Goal: Complete application form

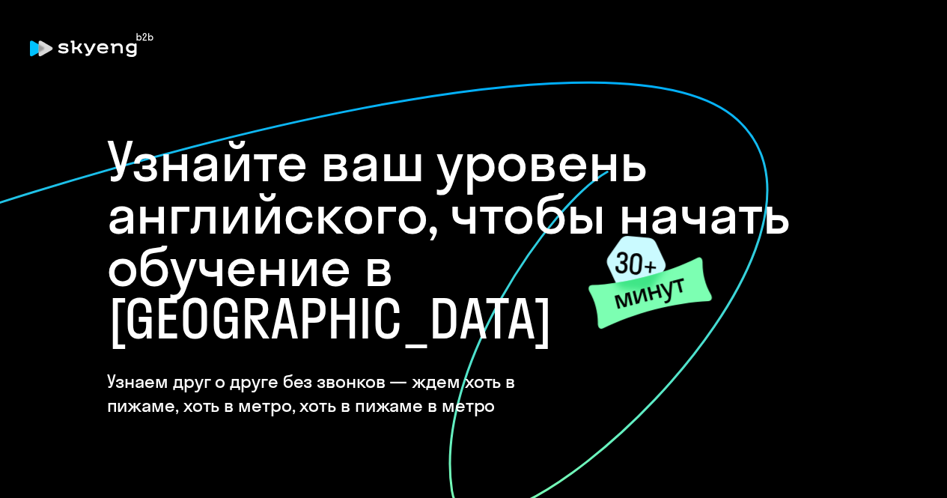
click at [127, 51] on icon at bounding box center [131, 49] width 10 height 13
click at [40, 45] on icon at bounding box center [46, 48] width 14 height 16
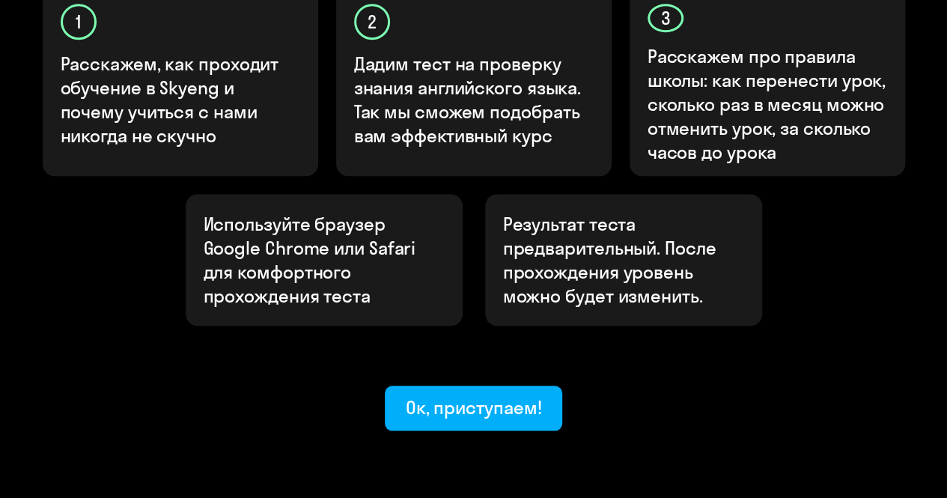
scroll to position [582, 0]
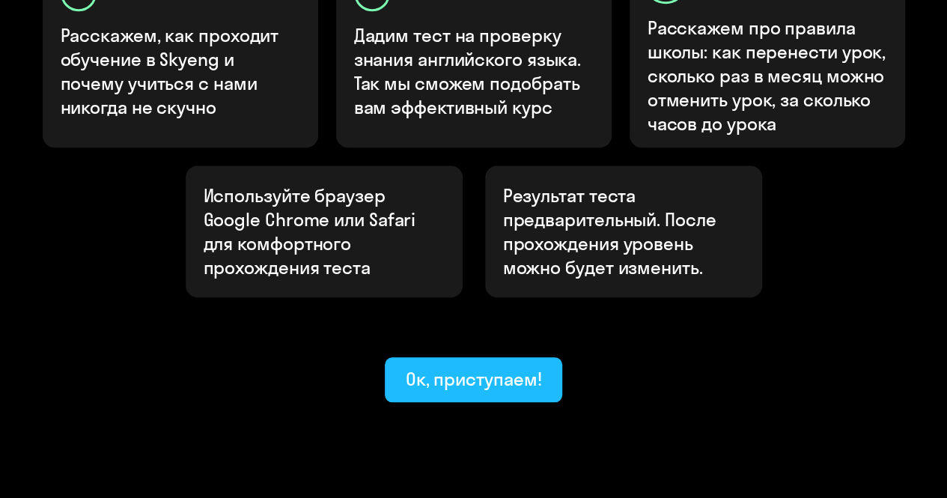
click at [448, 367] on div "Ок, приступаем!" at bounding box center [474, 379] width 136 height 24
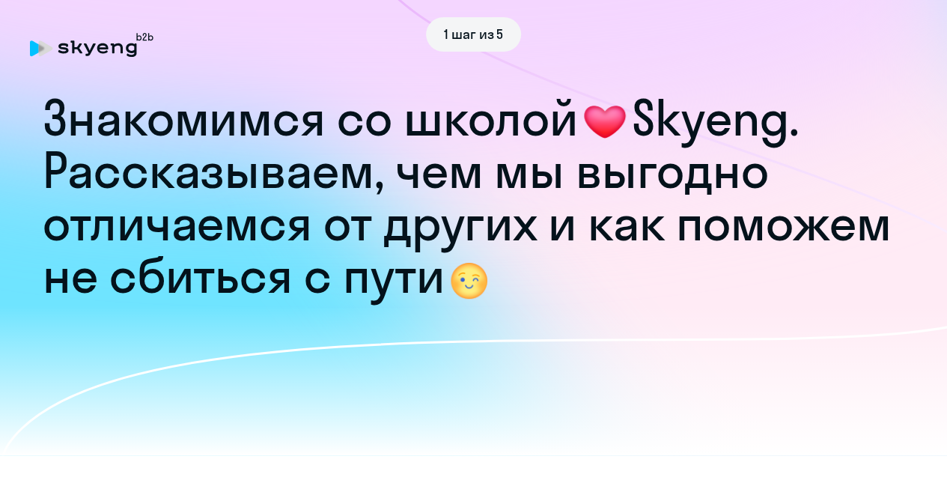
click at [473, 37] on span "1 шаг из 5" at bounding box center [474, 34] width 60 height 19
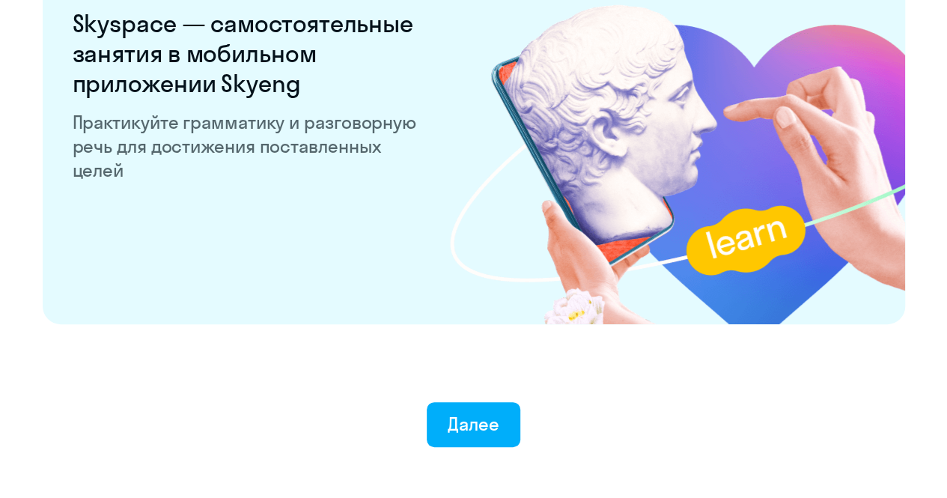
scroll to position [2972, 0]
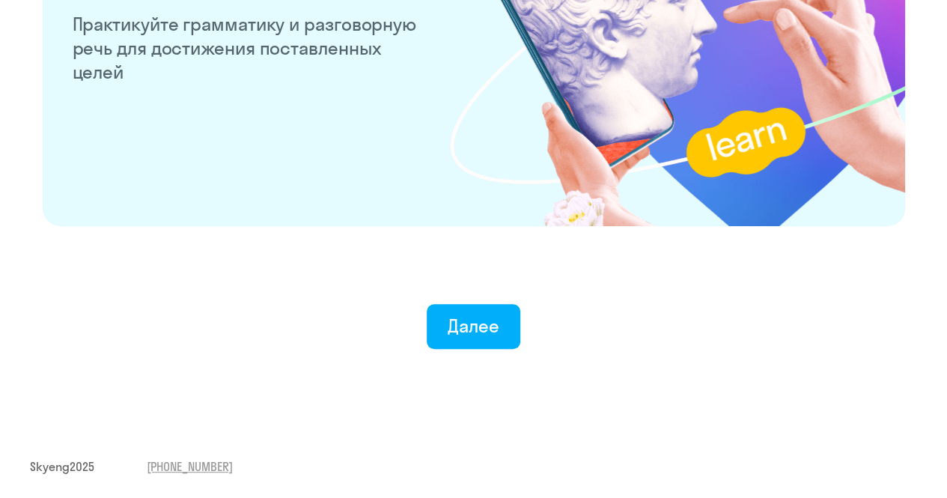
click at [67, 466] on span "Skyeng 2025" at bounding box center [62, 466] width 64 height 16
click at [478, 330] on div "Далее" at bounding box center [474, 326] width 52 height 24
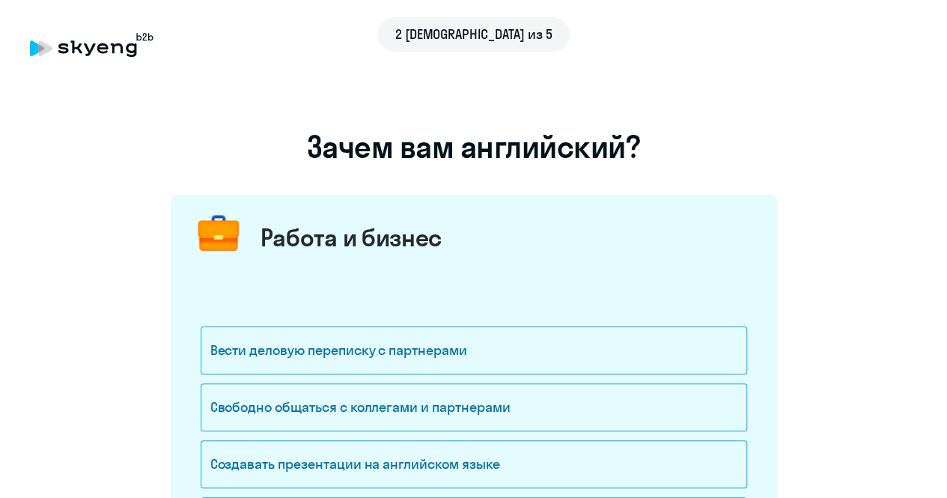
click at [447, 34] on span "2 [DEMOGRAPHIC_DATA] из 5" at bounding box center [473, 34] width 157 height 19
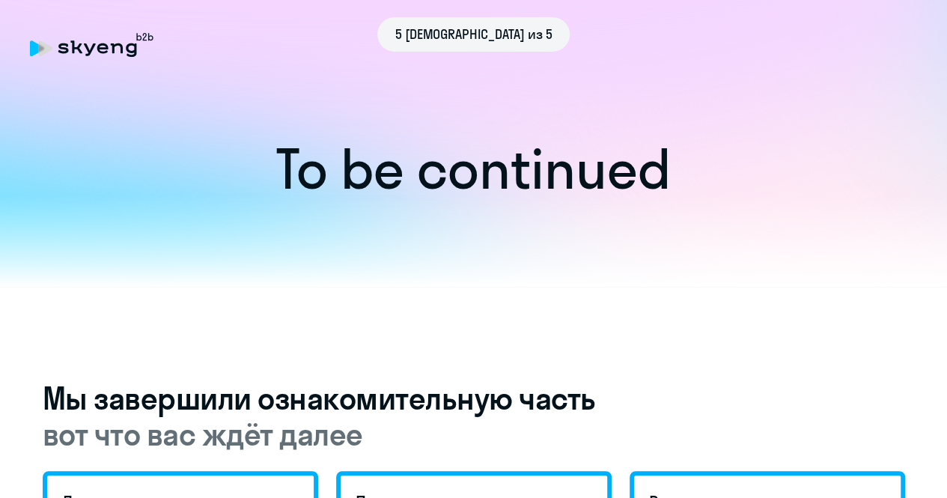
click at [93, 43] on div "5 [DEMOGRAPHIC_DATA] из 5" at bounding box center [473, 34] width 887 height 34
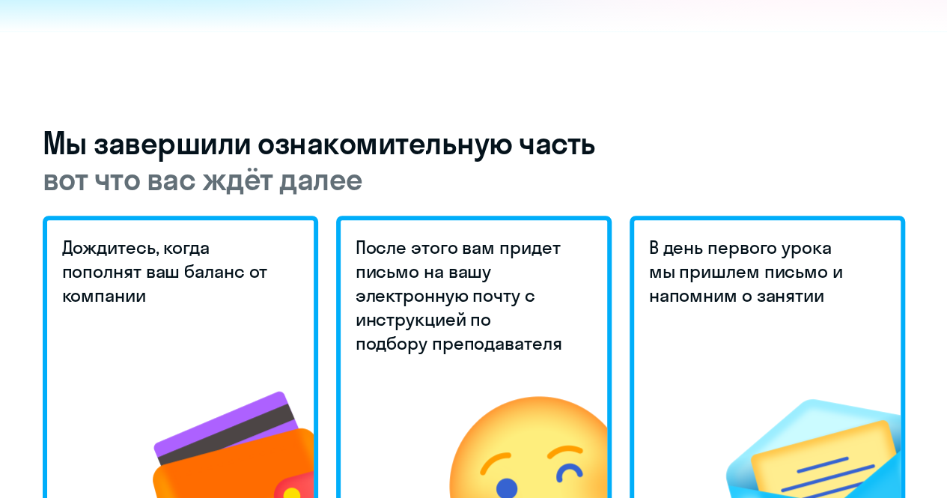
scroll to position [244, 0]
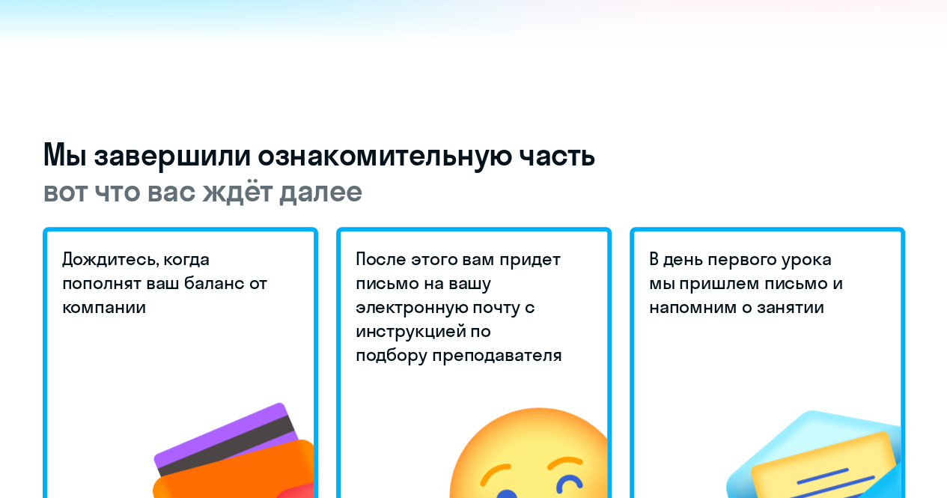
click at [94, 296] on h5 "Дождитесь, когда пополнят ваш баланс от компании" at bounding box center [167, 282] width 211 height 72
click at [521, 311] on h5 "После этого вам придет письмо на вашу электронную почту с инструкцией по подбор…" at bounding box center [461, 306] width 211 height 120
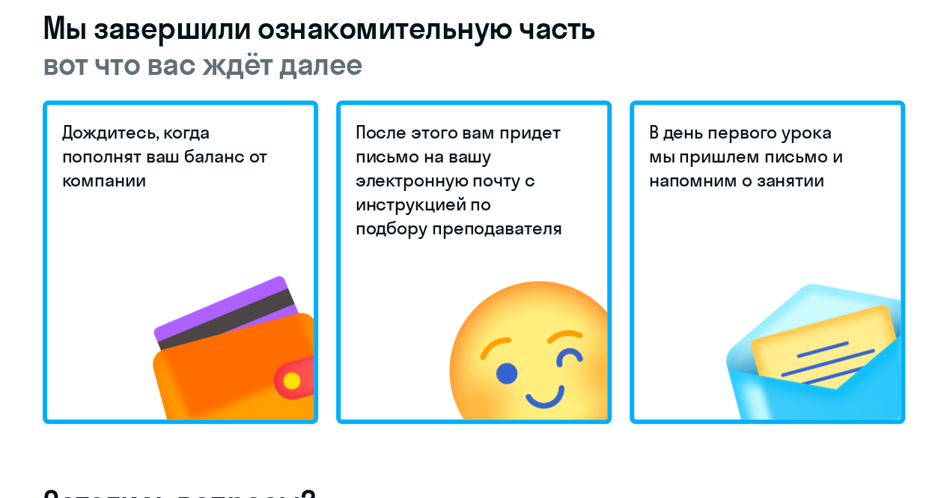
scroll to position [394, 0]
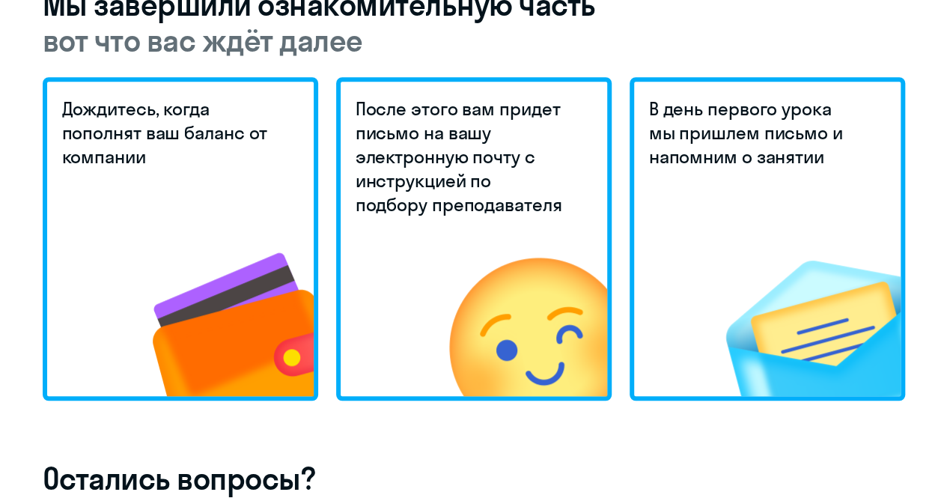
click at [653, 293] on div "В день первого урока мы пришлем письмо и напомним о занятии" at bounding box center [766, 238] width 275 height 323
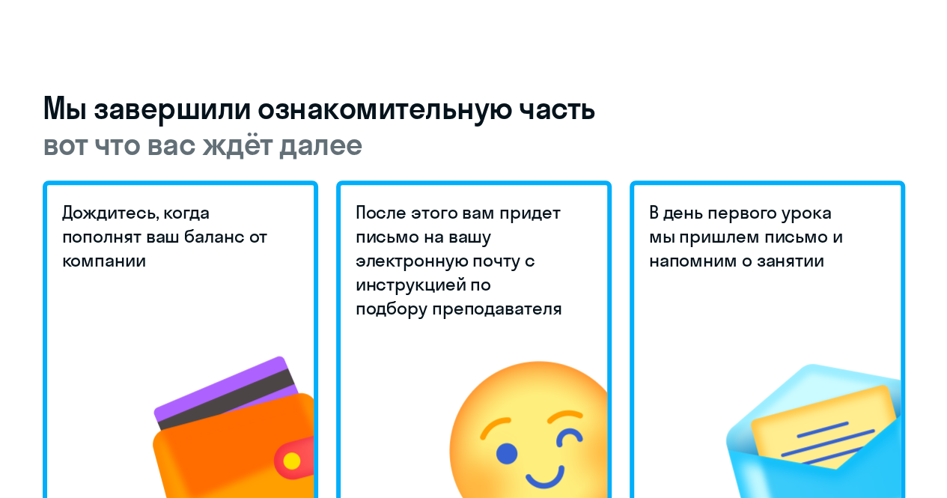
scroll to position [169, 0]
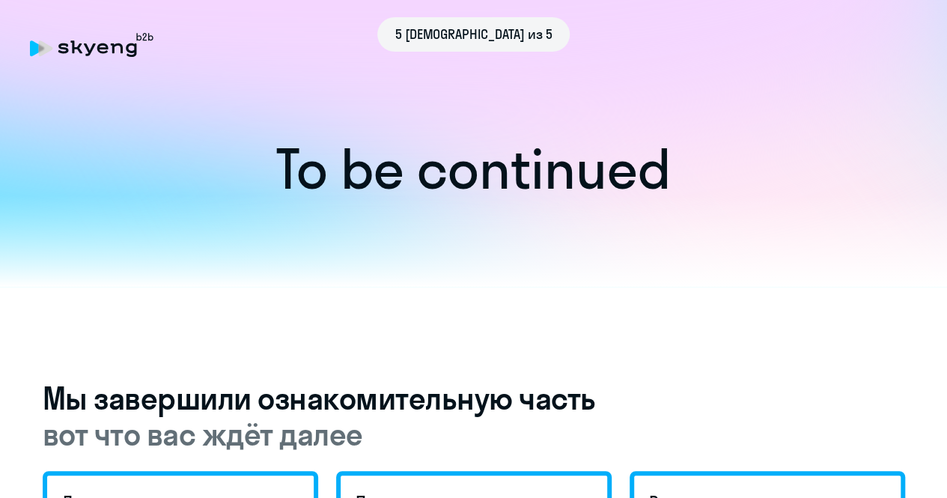
drag, startPoint x: 257, startPoint y: 138, endPoint x: 269, endPoint y: 146, distance: 14.1
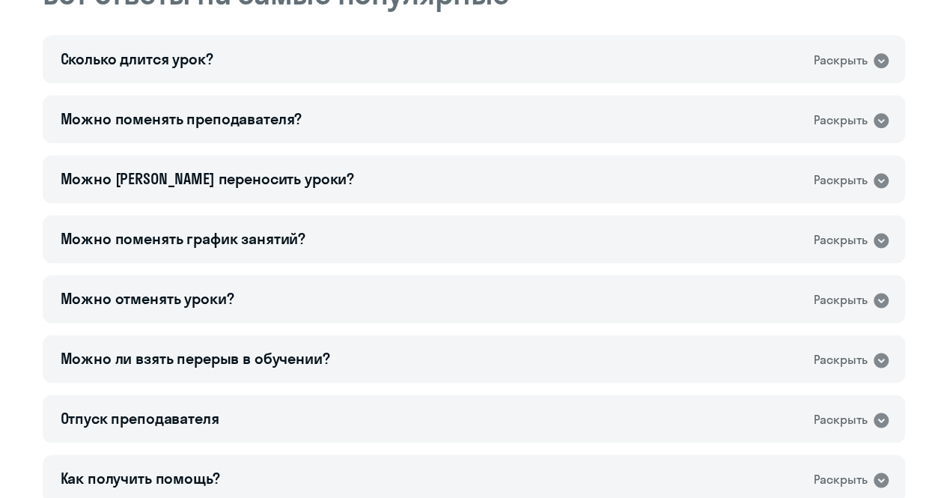
scroll to position [1067, 0]
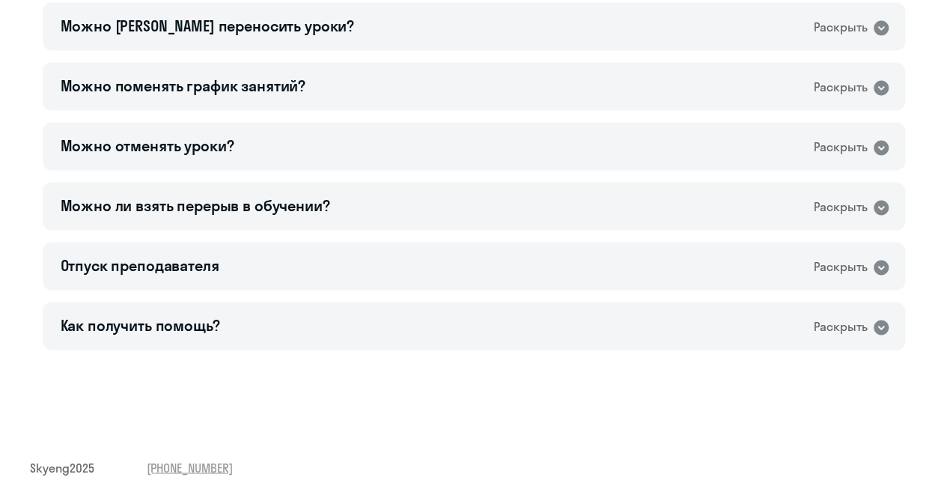
click at [64, 468] on span "Skyeng 2025" at bounding box center [62, 467] width 64 height 16
